Goal: Transaction & Acquisition: Obtain resource

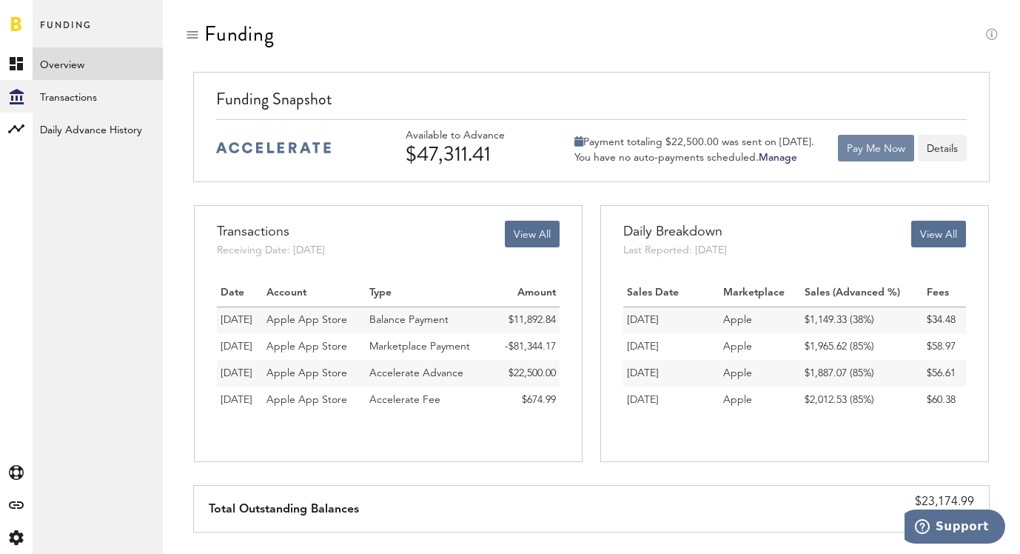
click at [873, 151] on button "Pay Me Now" at bounding box center [876, 148] width 76 height 27
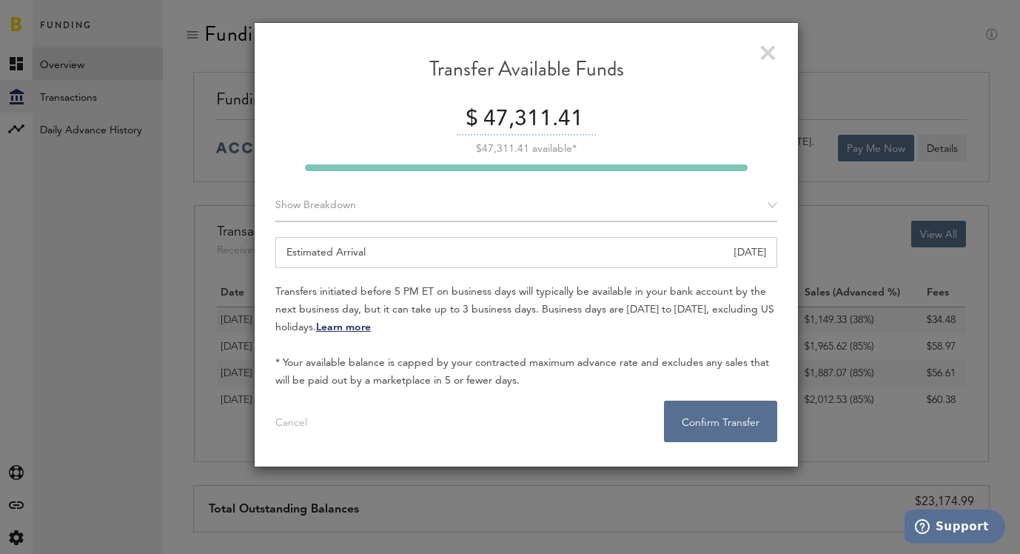
click at [520, 110] on input "47,311.41" at bounding box center [538, 119] width 116 height 31
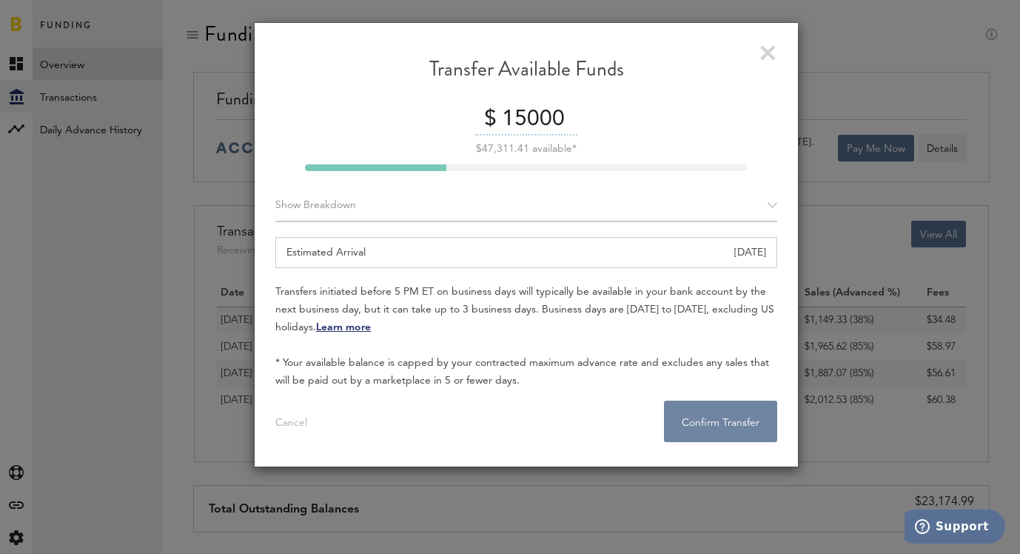
type input "15000"
click at [745, 431] on button "Confirm Transfer . . ." at bounding box center [720, 420] width 113 height 41
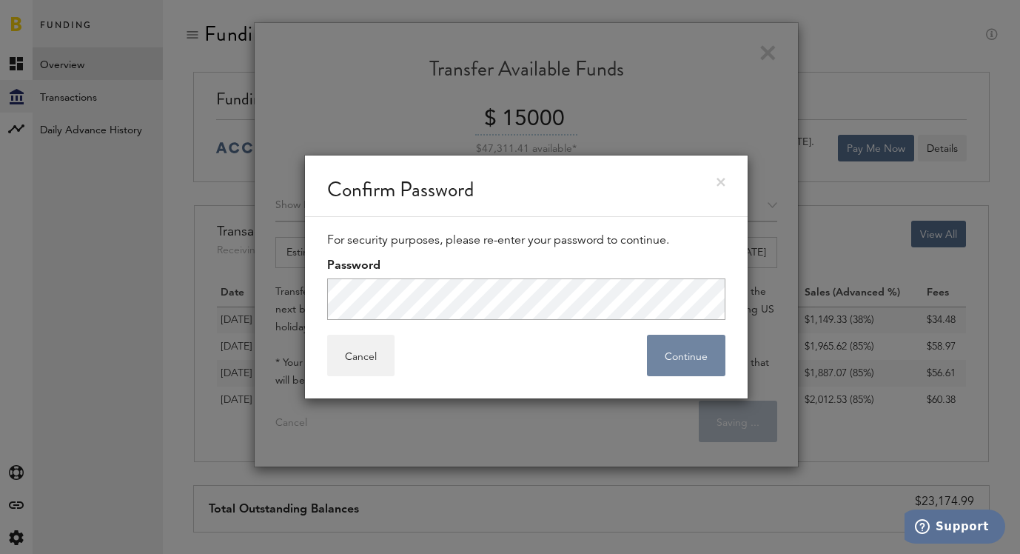
click at [704, 358] on button "Continue" at bounding box center [686, 355] width 78 height 41
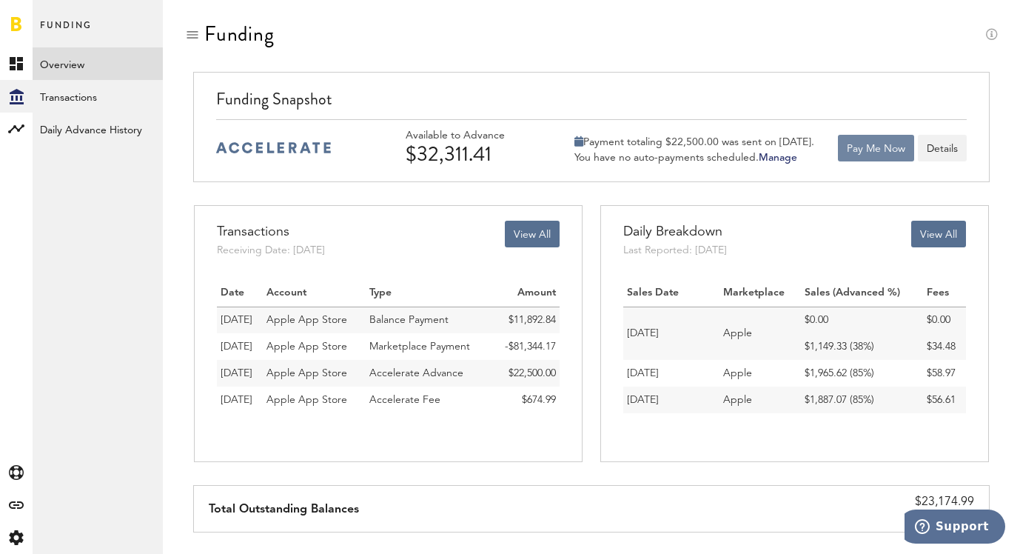
click at [865, 155] on button "Pay Me Now" at bounding box center [876, 148] width 76 height 27
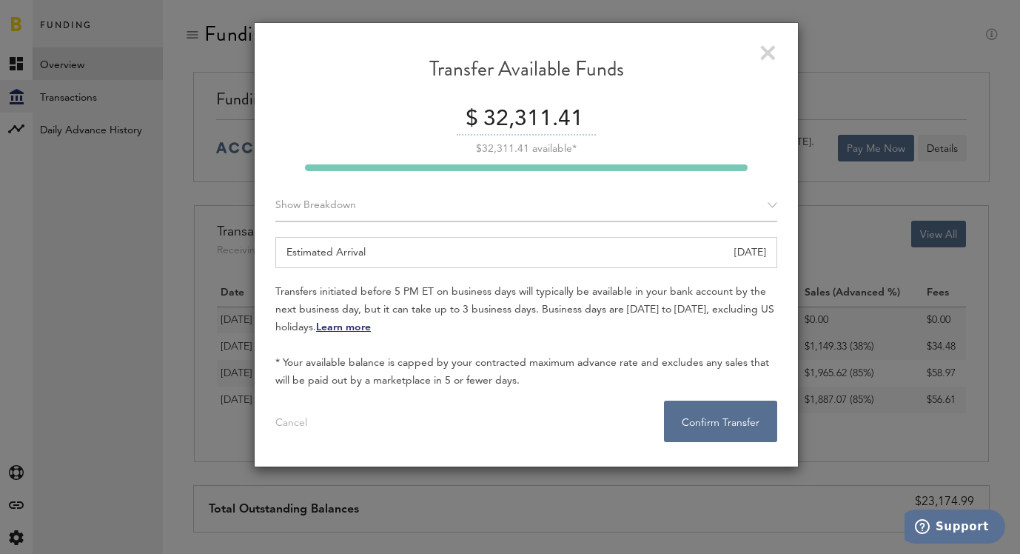
click at [528, 124] on input "32,311.41" at bounding box center [538, 119] width 116 height 31
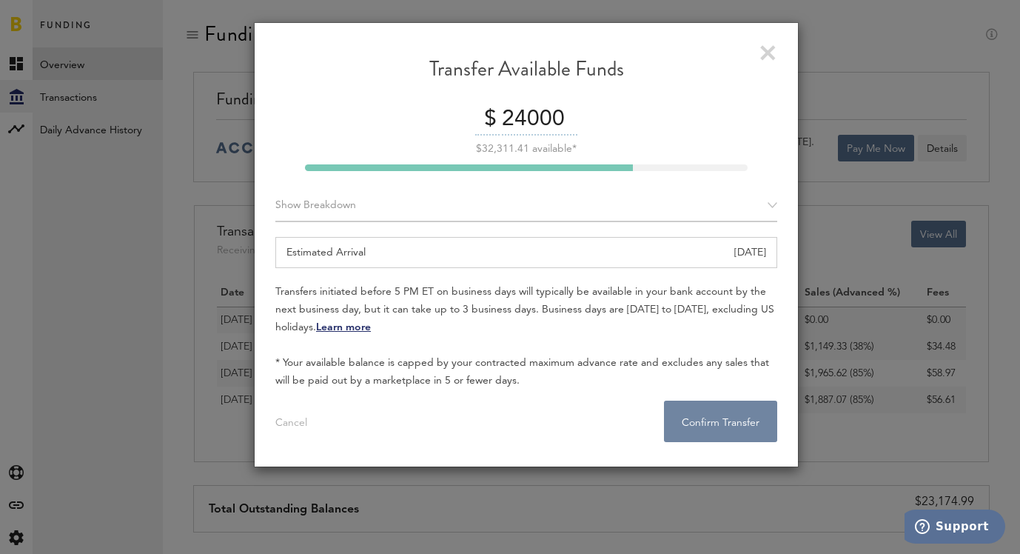
type input "24000"
click at [717, 413] on button "Confirm Transfer . . ." at bounding box center [720, 420] width 113 height 41
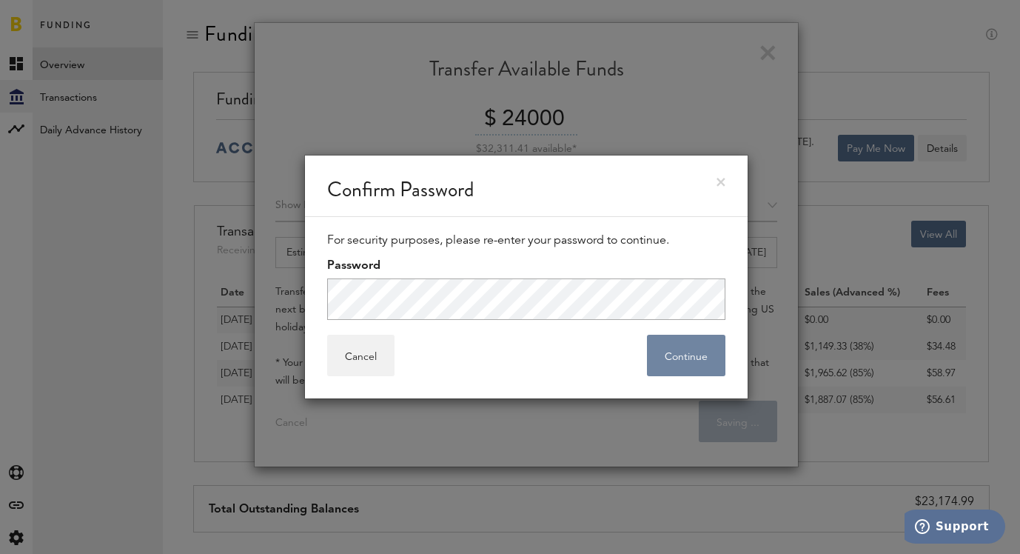
click at [702, 340] on button "Continue" at bounding box center [686, 355] width 78 height 41
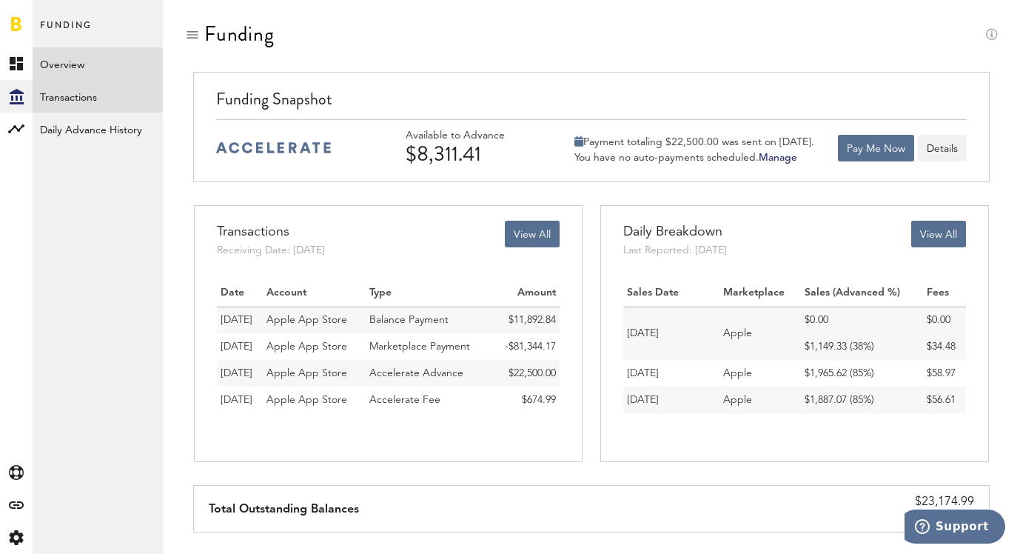
click at [113, 104] on link "Transactions" at bounding box center [98, 96] width 130 height 33
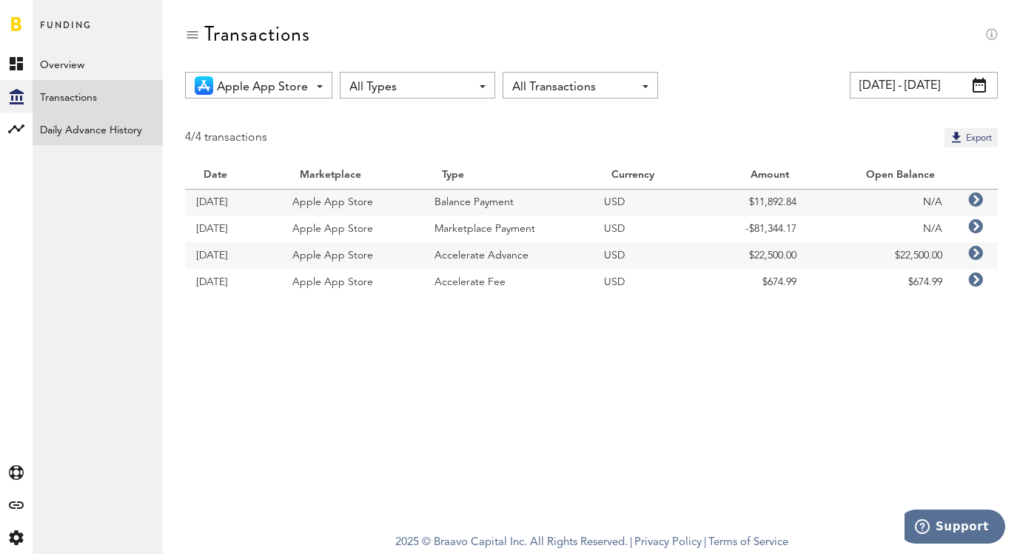
click at [90, 119] on link "Daily Advance History" at bounding box center [98, 129] width 130 height 33
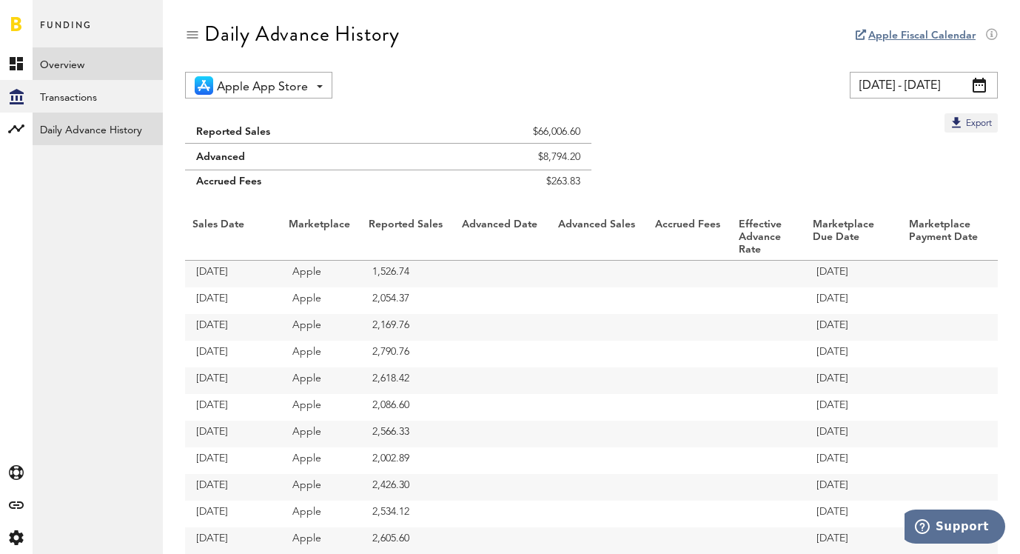
click at [81, 57] on link "Overview" at bounding box center [98, 63] width 130 height 33
